Goal: Task Accomplishment & Management: Complete application form

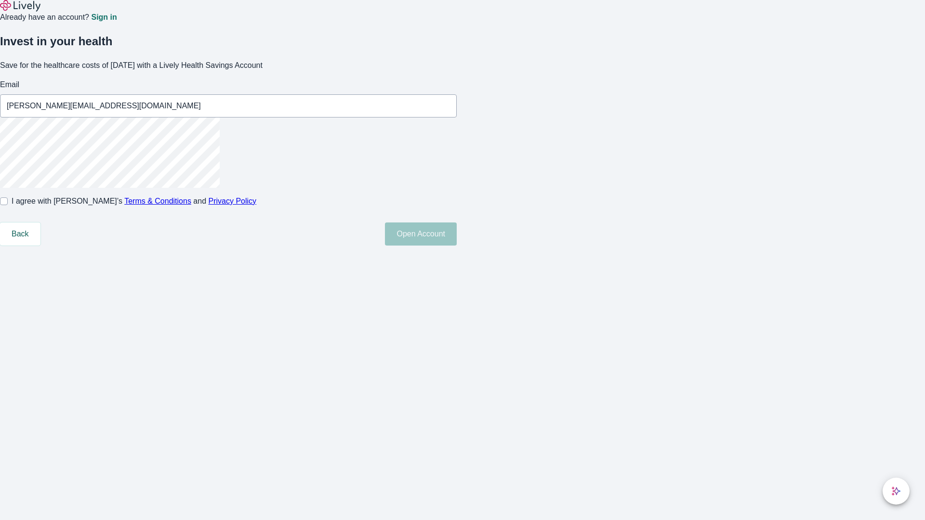
click at [8, 205] on input "I agree with Lively’s Terms & Conditions and Privacy Policy" at bounding box center [4, 201] width 8 height 8
checkbox input "true"
click at [456, 246] on button "Open Account" at bounding box center [421, 233] width 72 height 23
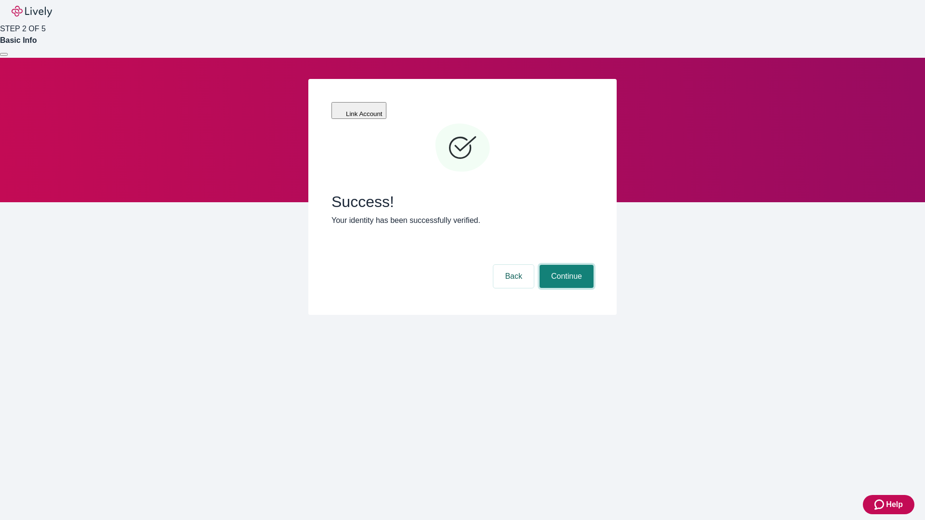
click at [565, 265] on button "Continue" at bounding box center [566, 276] width 54 height 23
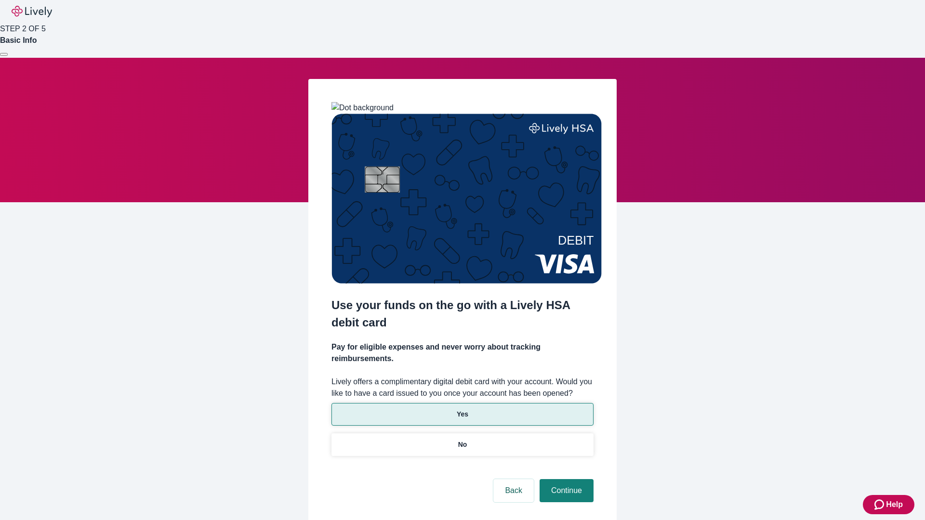
click at [462, 409] on p "Yes" at bounding box center [462, 414] width 12 height 10
click at [565, 479] on button "Continue" at bounding box center [566, 490] width 54 height 23
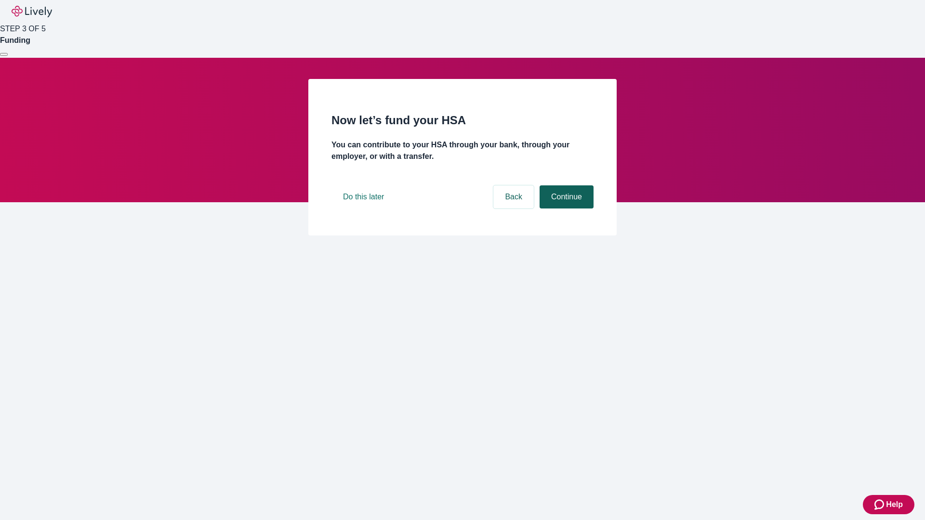
click at [565, 208] on button "Continue" at bounding box center [566, 196] width 54 height 23
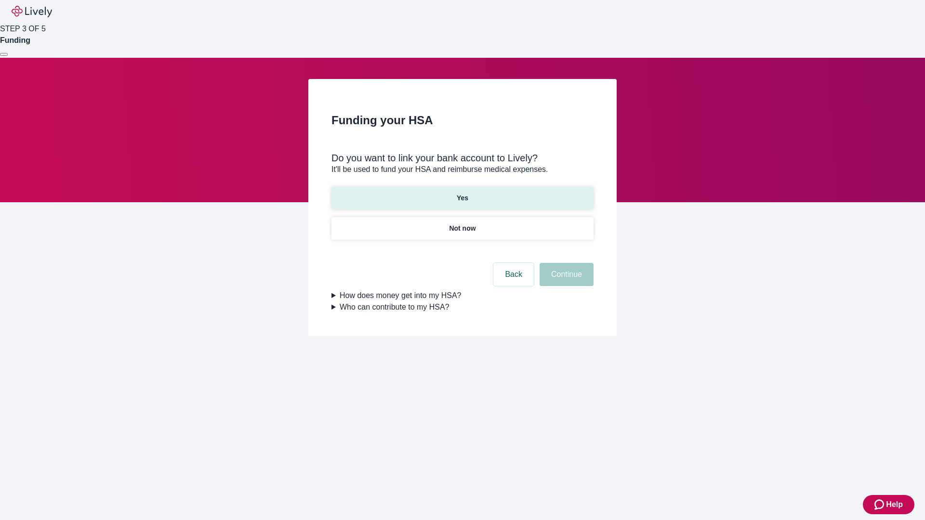
click at [462, 193] on p "Yes" at bounding box center [462, 198] width 12 height 10
click at [565, 263] on button "Continue" at bounding box center [566, 274] width 54 height 23
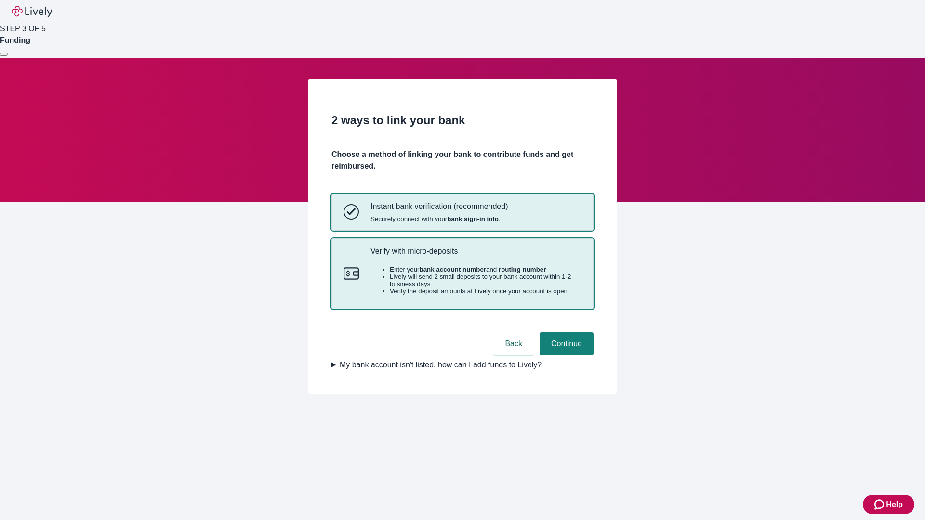
click at [475, 256] on p "Verify with micro-deposits" at bounding box center [475, 251] width 211 height 9
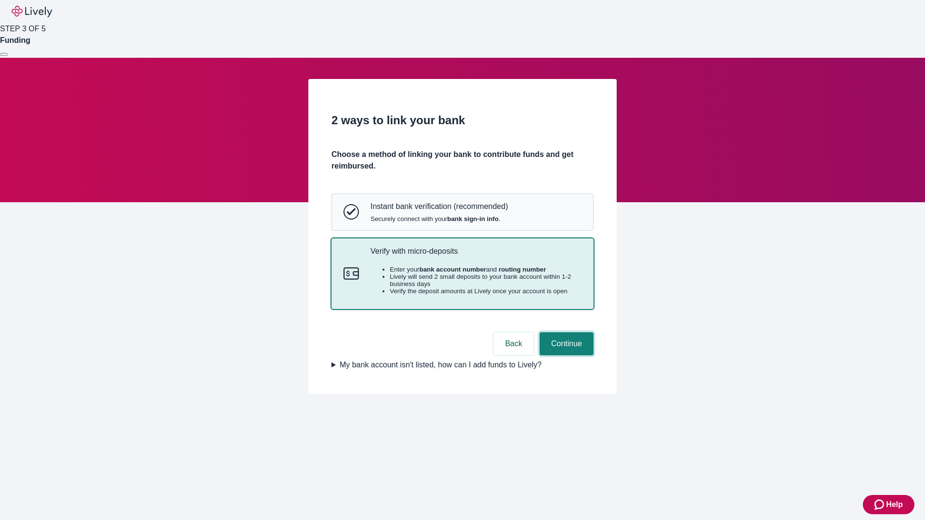
click at [565, 355] on button "Continue" at bounding box center [566, 343] width 54 height 23
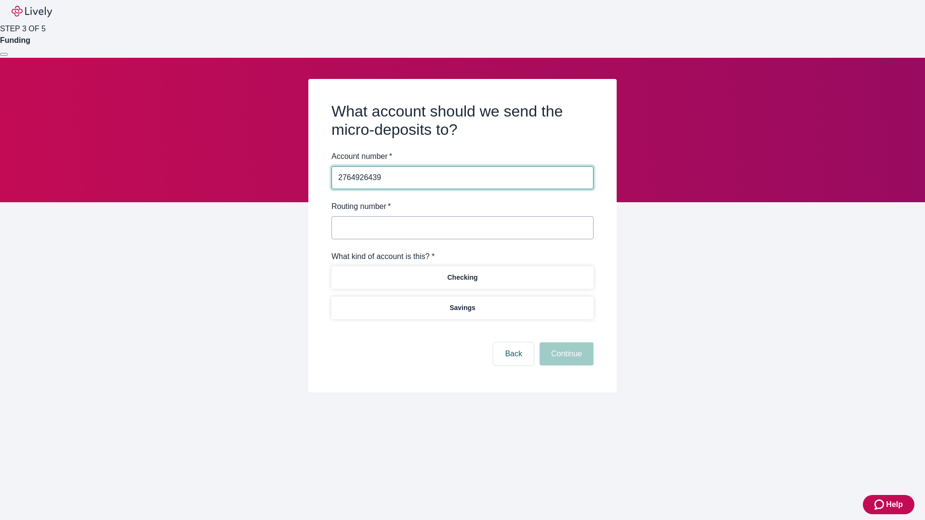
type input "2764926439"
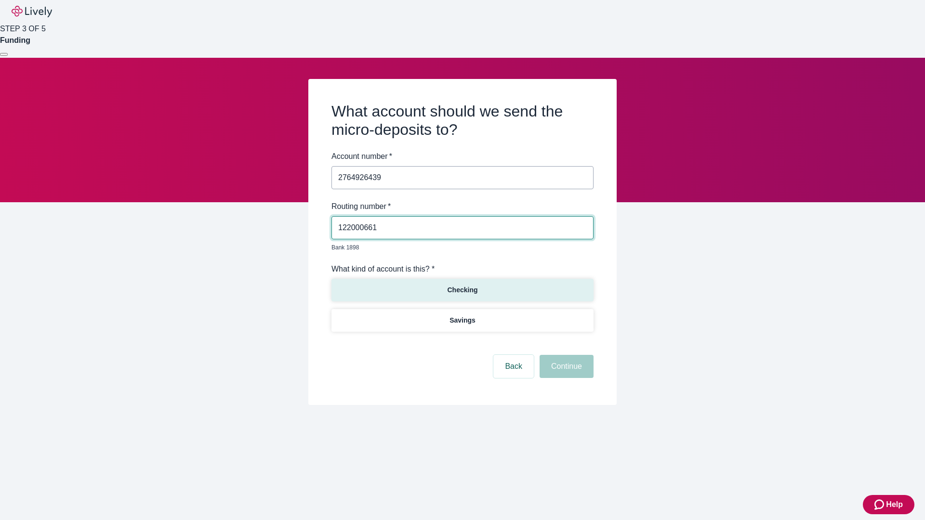
type input "122000661"
click at [462, 285] on p "Checking" at bounding box center [462, 290] width 30 height 10
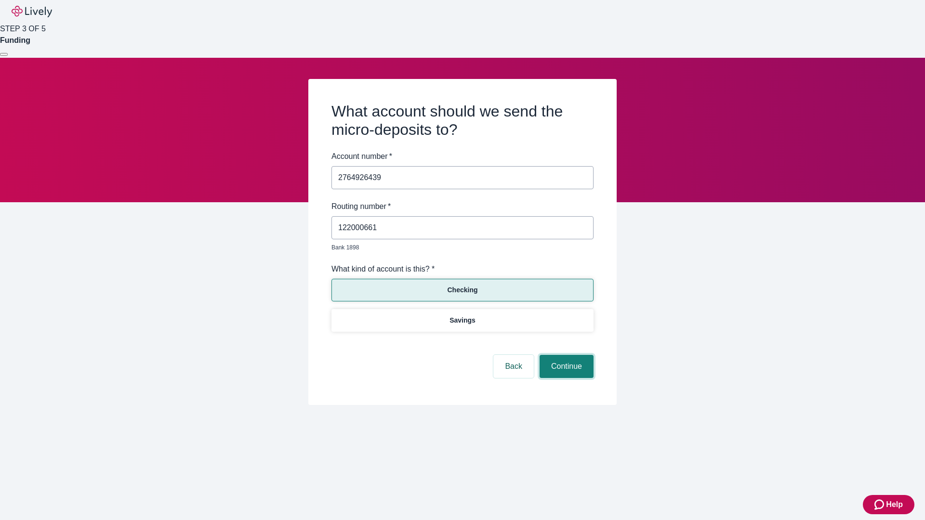
click at [565, 355] on button "Continue" at bounding box center [566, 366] width 54 height 23
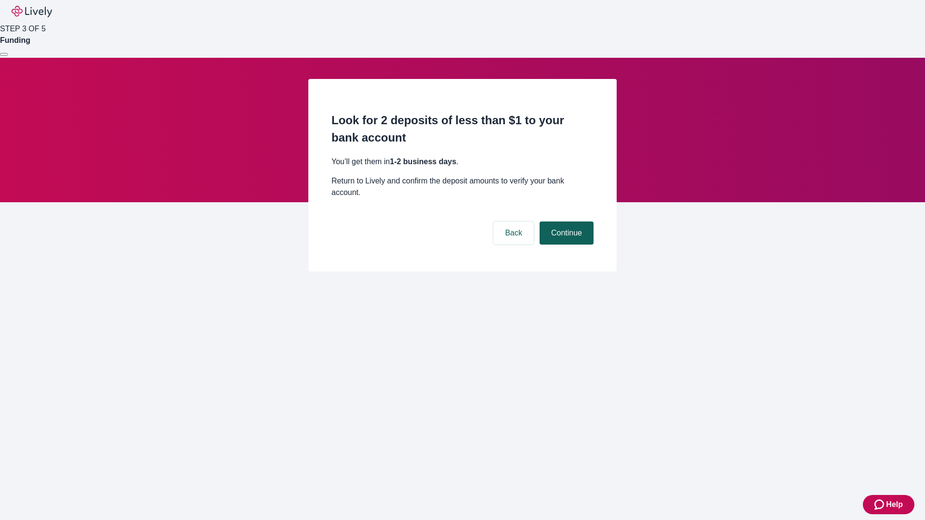
click at [565, 221] on button "Continue" at bounding box center [566, 232] width 54 height 23
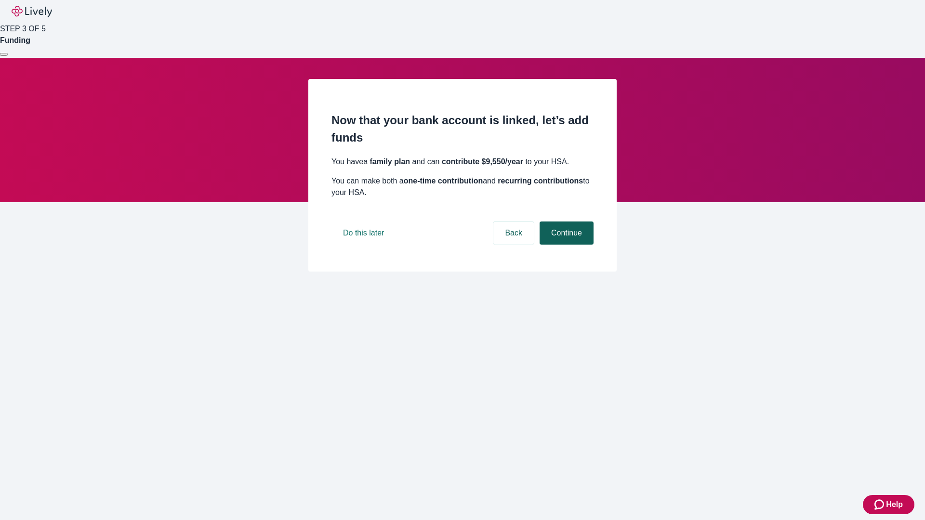
click at [565, 245] on button "Continue" at bounding box center [566, 232] width 54 height 23
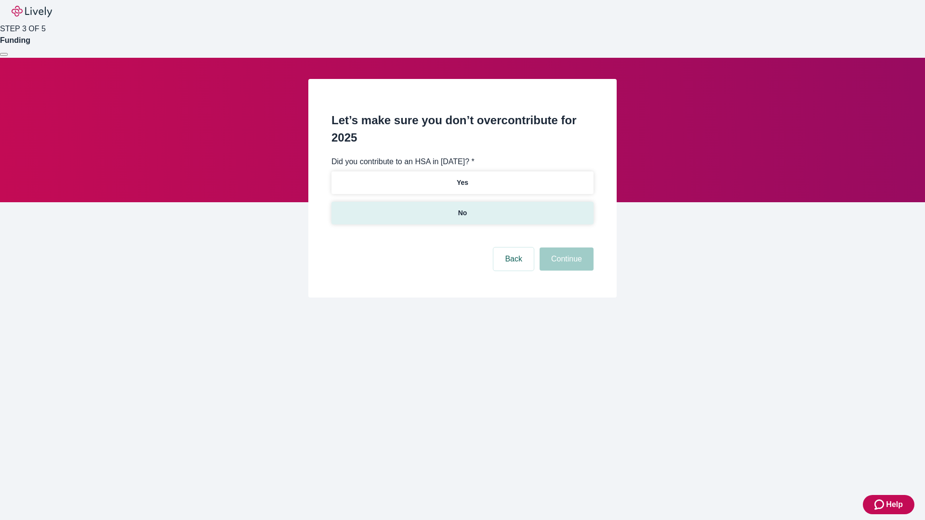
click at [462, 208] on p "No" at bounding box center [462, 213] width 9 height 10
click at [565, 247] on button "Continue" at bounding box center [566, 258] width 54 height 23
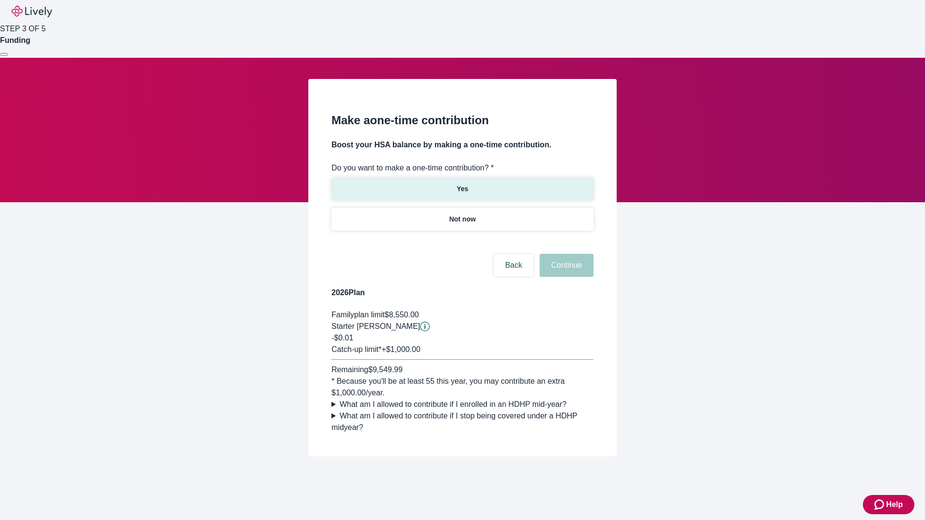
click at [462, 184] on p "Yes" at bounding box center [462, 189] width 12 height 10
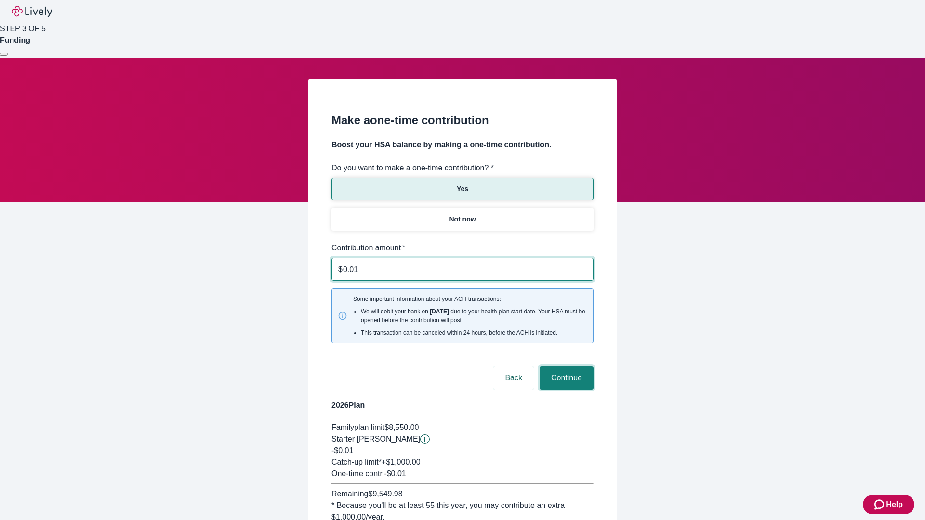
click at [565, 366] on button "Continue" at bounding box center [566, 377] width 54 height 23
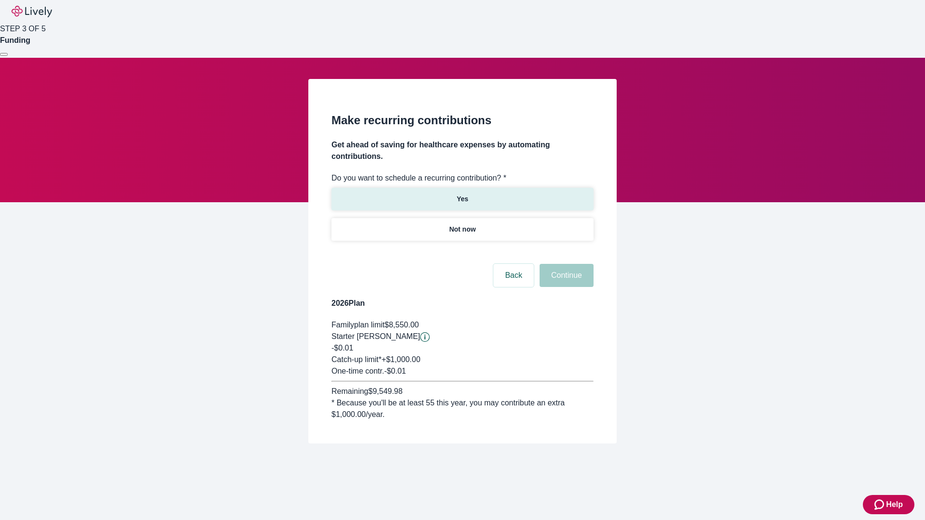
click at [462, 194] on p "Yes" at bounding box center [462, 199] width 12 height 10
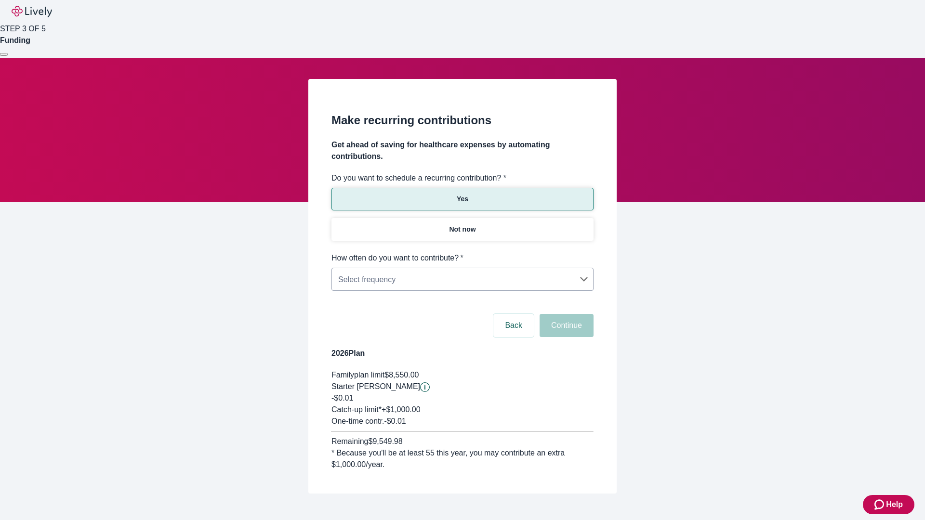
click at [462, 252] on body "Help STEP 3 OF 5 Funding Make recurring contributions Get ahead of saving for h…" at bounding box center [462, 270] width 925 height 540
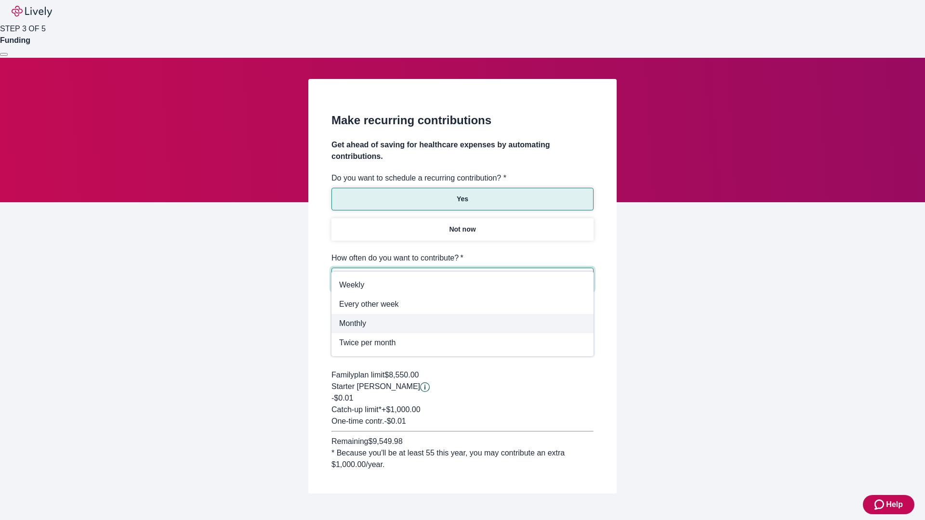
click at [462, 324] on span "Monthly" at bounding box center [462, 324] width 247 height 12
type input "Monthly"
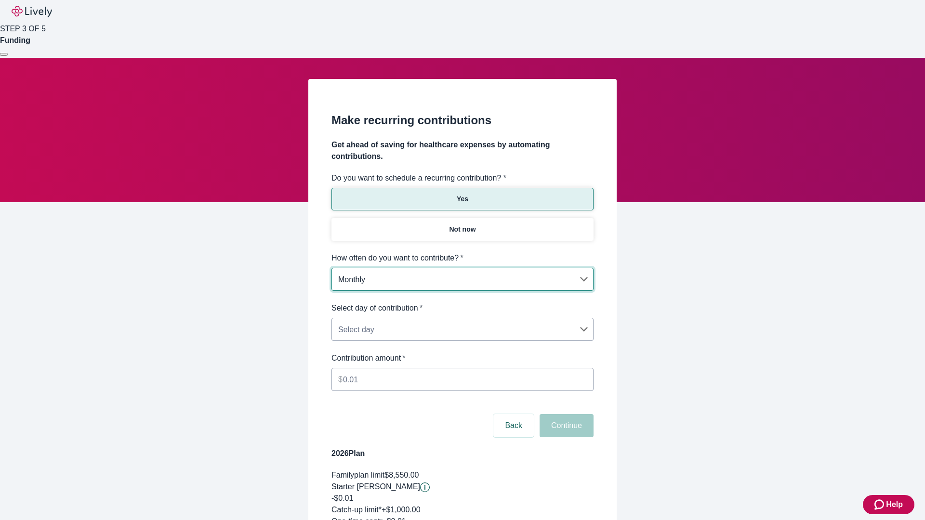
click at [462, 302] on body "Help STEP 3 OF 5 Funding Make recurring contributions Get ahead of saving for h…" at bounding box center [462, 320] width 925 height 640
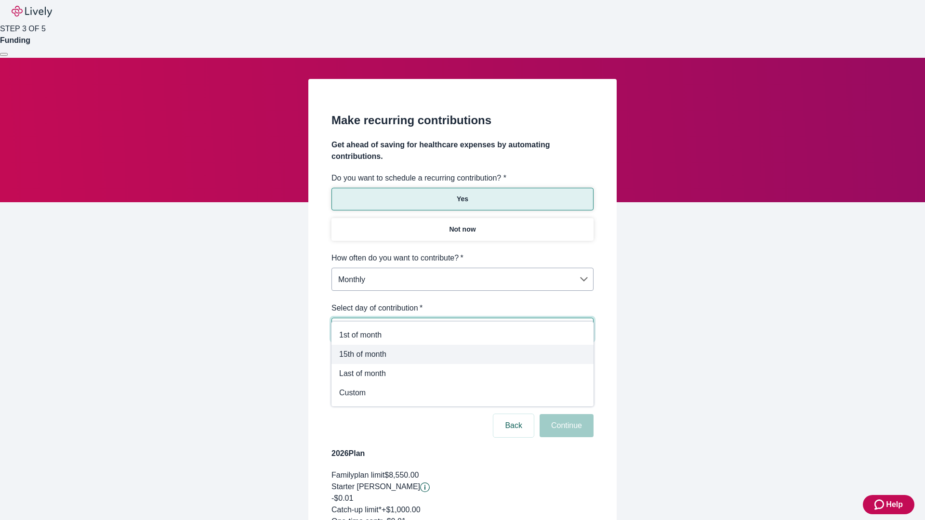
click at [462, 354] on span "15th of month" at bounding box center [462, 355] width 247 height 12
type input "Monthly15th"
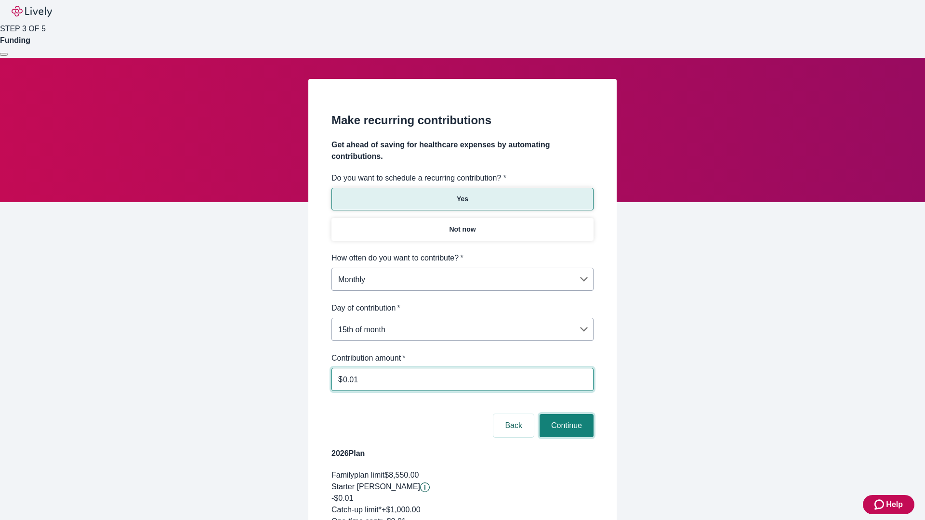
click at [565, 414] on button "Continue" at bounding box center [566, 425] width 54 height 23
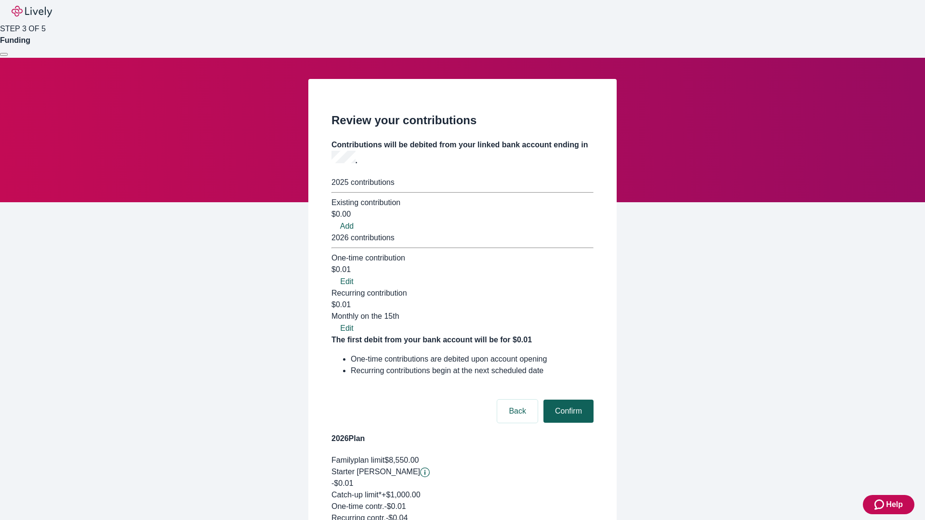
click at [567, 400] on button "Confirm" at bounding box center [568, 411] width 50 height 23
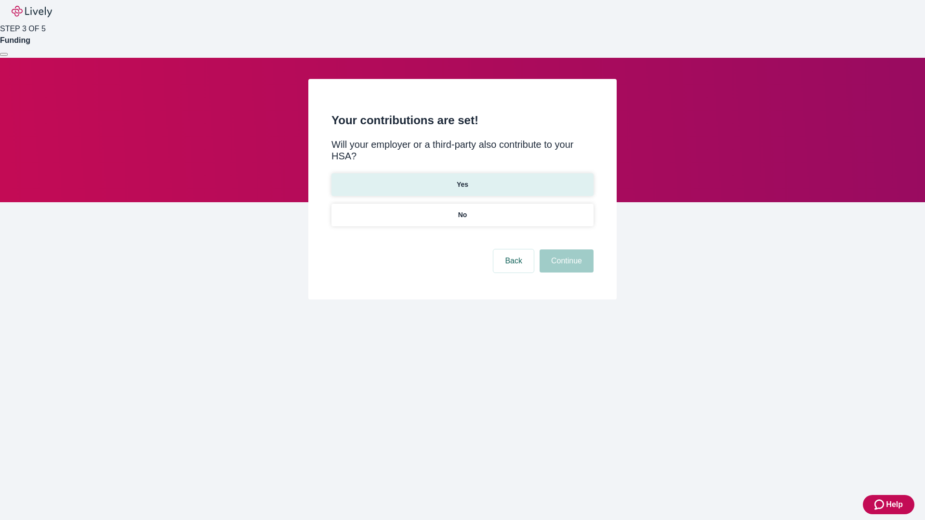
click at [462, 180] on p "Yes" at bounding box center [462, 185] width 12 height 10
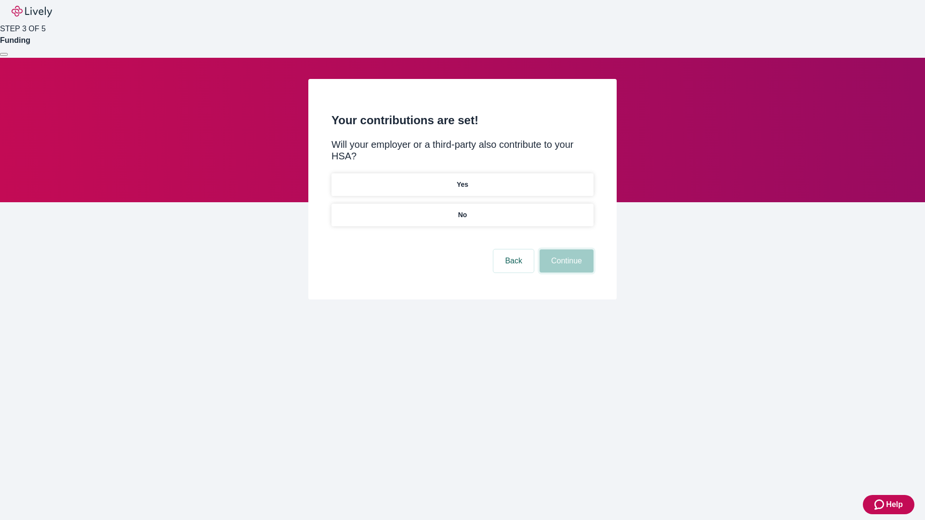
click at [565, 249] on button "Continue" at bounding box center [566, 260] width 54 height 23
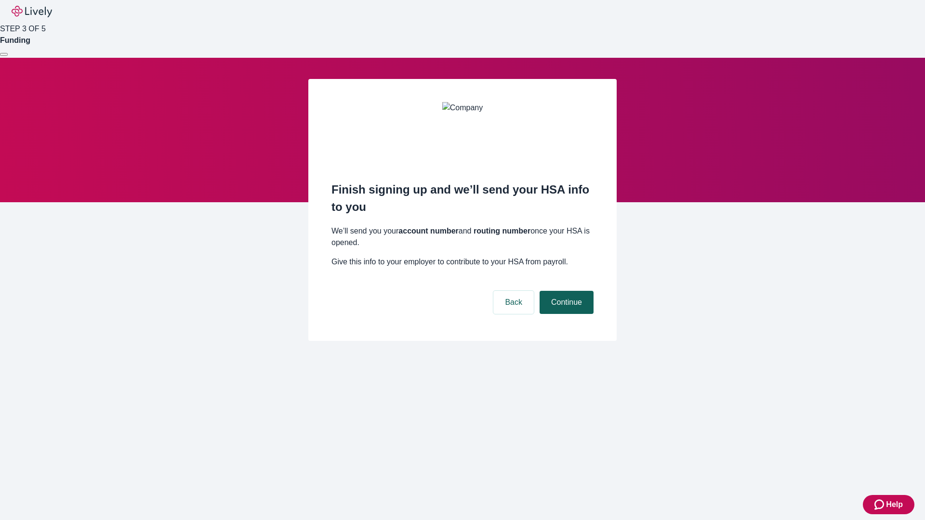
click at [565, 291] on button "Continue" at bounding box center [566, 302] width 54 height 23
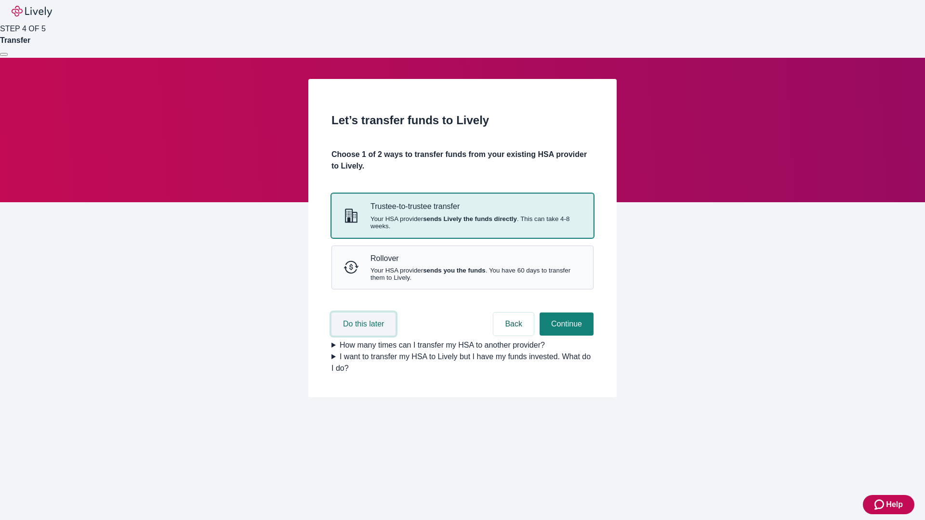
click at [365, 336] on button "Do this later" at bounding box center [363, 324] width 64 height 23
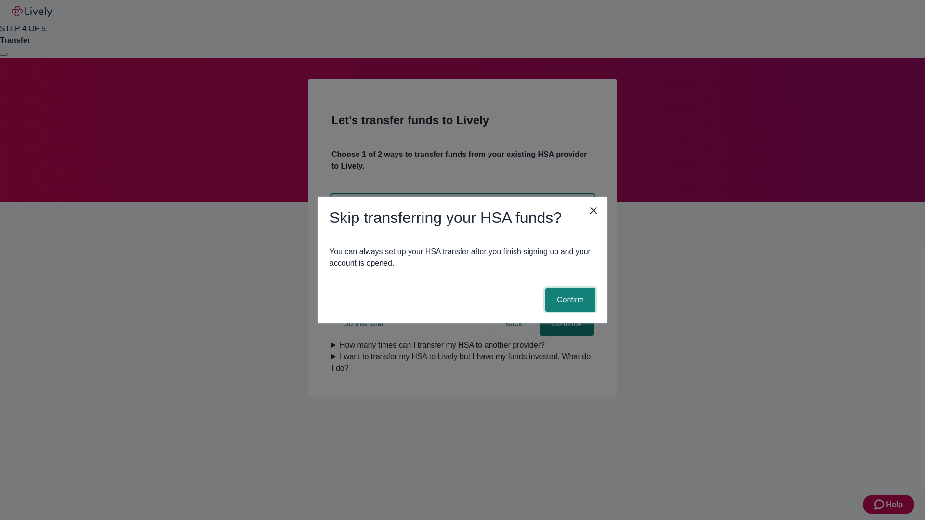
click at [569, 300] on button "Confirm" at bounding box center [570, 299] width 50 height 23
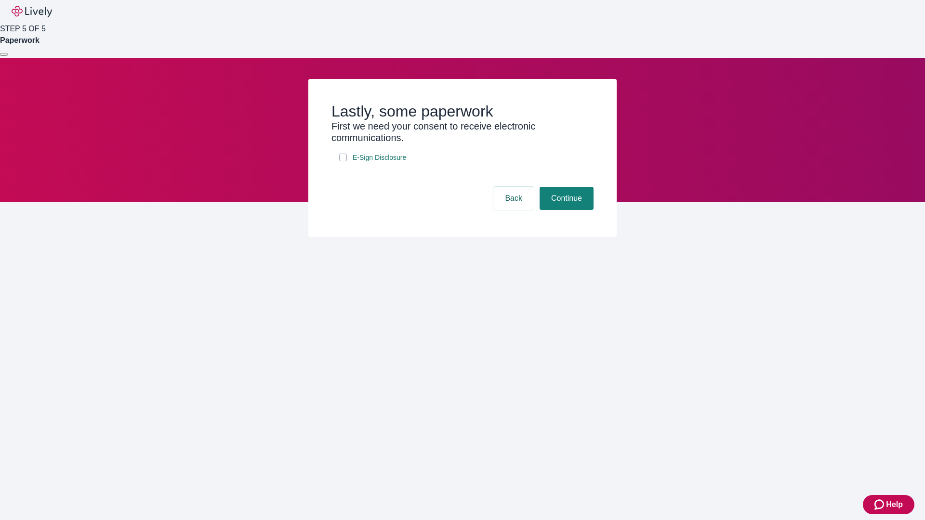
click at [343, 161] on input "E-Sign Disclosure" at bounding box center [343, 158] width 8 height 8
checkbox input "true"
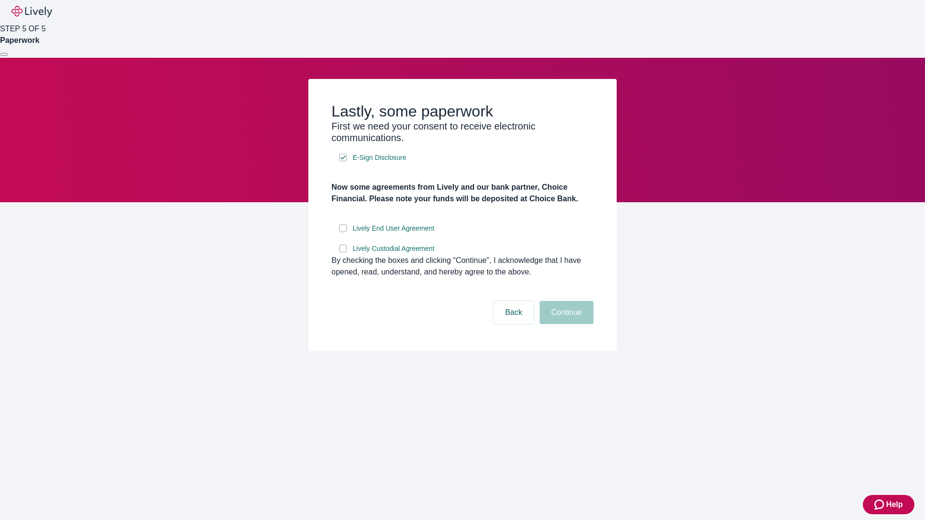
click at [343, 232] on input "Lively End User Agreement" at bounding box center [343, 228] width 8 height 8
checkbox input "true"
click at [343, 252] on input "Lively Custodial Agreement" at bounding box center [343, 249] width 8 height 8
checkbox input "true"
click at [565, 324] on button "Continue" at bounding box center [566, 312] width 54 height 23
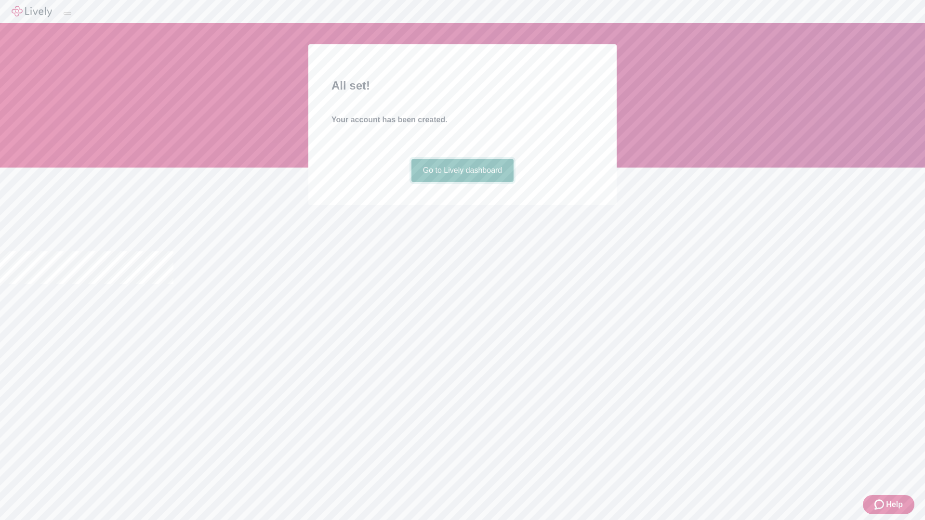
click at [462, 182] on link "Go to Lively dashboard" at bounding box center [462, 170] width 103 height 23
